Goal: Use online tool/utility: Utilize a website feature to perform a specific function

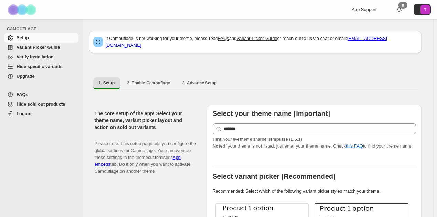
drag, startPoint x: 0, startPoint y: 0, endPoint x: 53, endPoint y: 49, distance: 71.8
click at [53, 49] on span "Variant Picker Guide" at bounding box center [37, 47] width 43 height 5
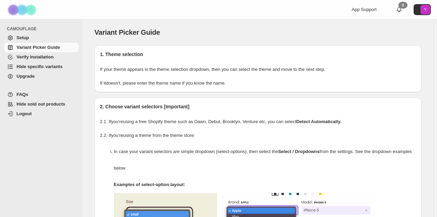
click at [43, 68] on span "Hide specific variants" at bounding box center [39, 66] width 46 height 5
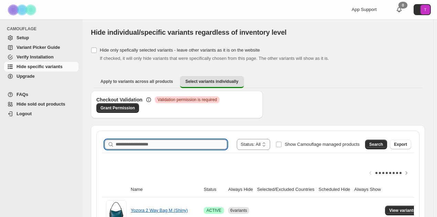
click at [169, 145] on input "Search product name" at bounding box center [170, 145] width 111 height 10
type input "***"
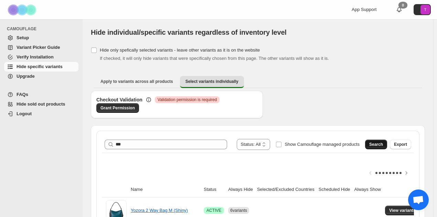
click at [371, 145] on button "Search" at bounding box center [376, 145] width 22 height 10
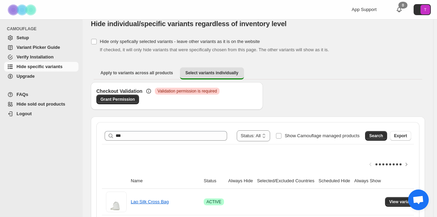
scroll to position [69, 0]
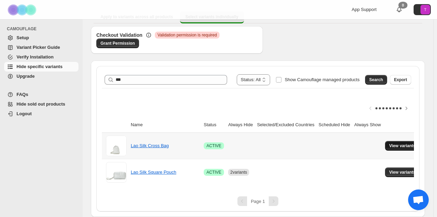
click at [400, 143] on span "View variants" at bounding box center [402, 145] width 26 height 5
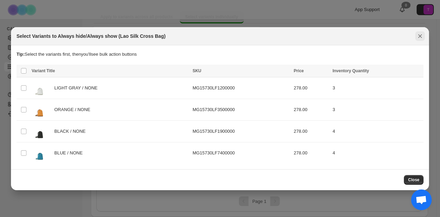
click at [418, 34] on icon "Close" at bounding box center [420, 36] width 7 height 7
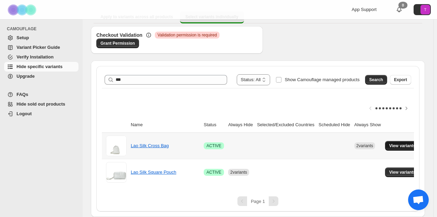
click at [407, 143] on span "View variants" at bounding box center [402, 145] width 26 height 5
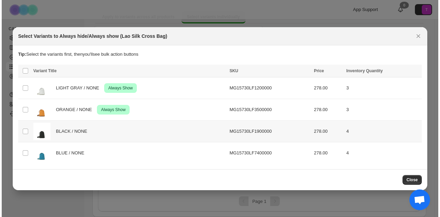
scroll to position [0, 0]
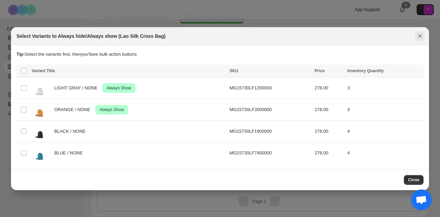
click at [419, 35] on icon "Close" at bounding box center [420, 36] width 4 height 4
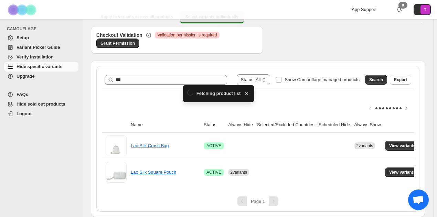
scroll to position [69, 0]
